Goal: Transaction & Acquisition: Purchase product/service

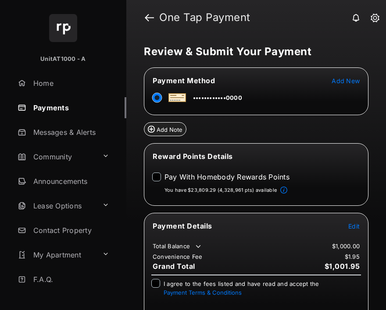
click at [164, 178] on div "Pay With Homebody Rewards Points" at bounding box center [220, 178] width 137 height 11
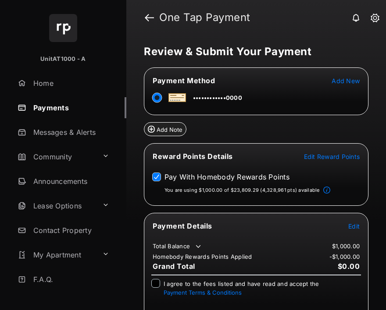
click at [341, 230] on tr "Payment Details Edit" at bounding box center [256, 231] width 222 height 20
click at [348, 226] on span "Edit" at bounding box center [353, 226] width 11 height 7
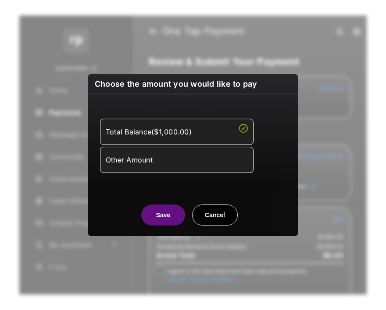
click at [188, 167] on div "Other Amount" at bounding box center [177, 160] width 142 height 15
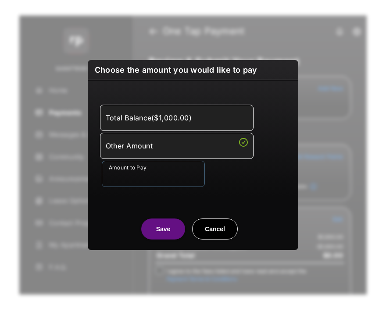
click at [178, 179] on input "Amount to Pay" at bounding box center [153, 174] width 103 height 26
type input "**"
click at [279, 190] on div "Total Balance ( $1,000.00 ) Other Amount Amount to Pay **" at bounding box center [193, 146] width 200 height 110
click at [178, 228] on button "Save" at bounding box center [163, 229] width 44 height 21
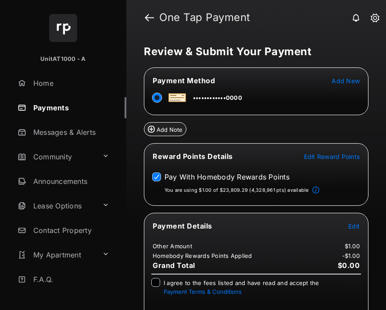
click at [169, 284] on span "I agree to the fees listed and have read and accept the Payment Terms & Conditi…" at bounding box center [242, 288] width 156 height 16
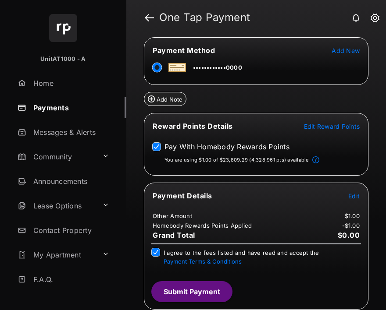
scroll to position [31, 0]
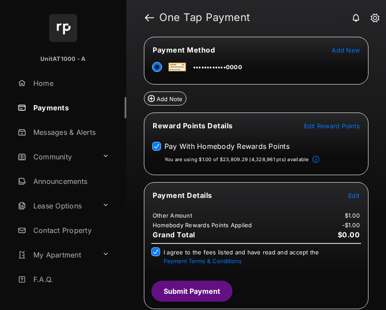
click at [192, 296] on button "Submit Payment" at bounding box center [191, 291] width 81 height 21
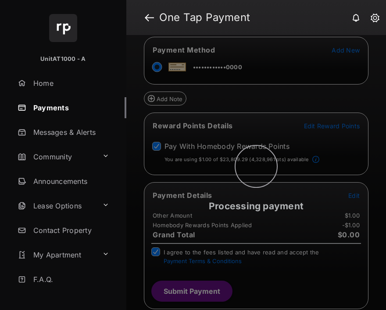
scroll to position [0, 0]
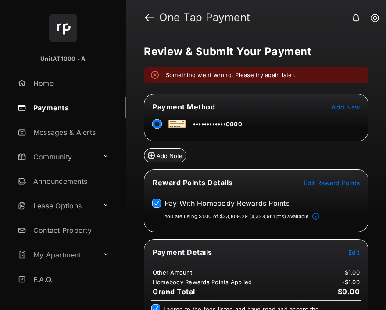
drag, startPoint x: 165, startPoint y: 75, endPoint x: 305, endPoint y: 69, distance: 140.0
click at [305, 69] on div "Something went wrong. Please try again later." at bounding box center [256, 76] width 224 height 16
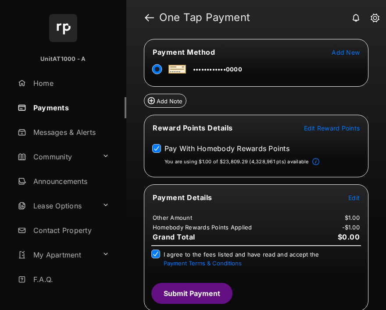
scroll to position [53, 0]
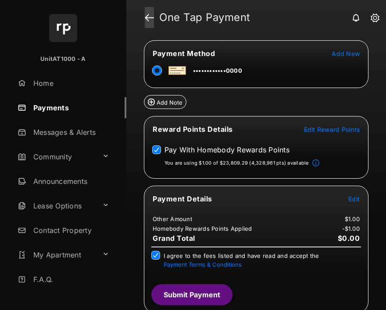
click at [150, 14] on link at bounding box center [149, 17] width 9 height 21
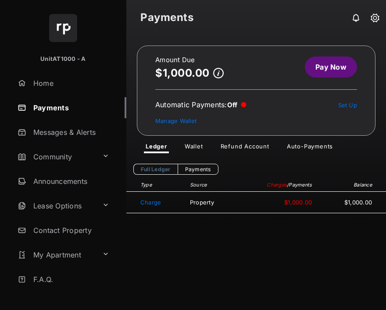
click at [320, 71] on link "Pay Now" at bounding box center [331, 67] width 52 height 21
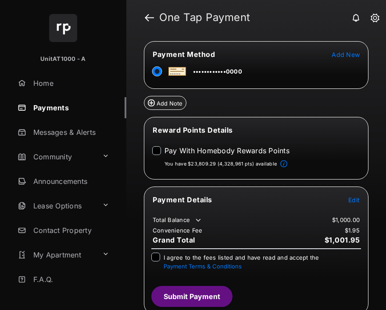
scroll to position [32, 0]
